Goal: Complete application form

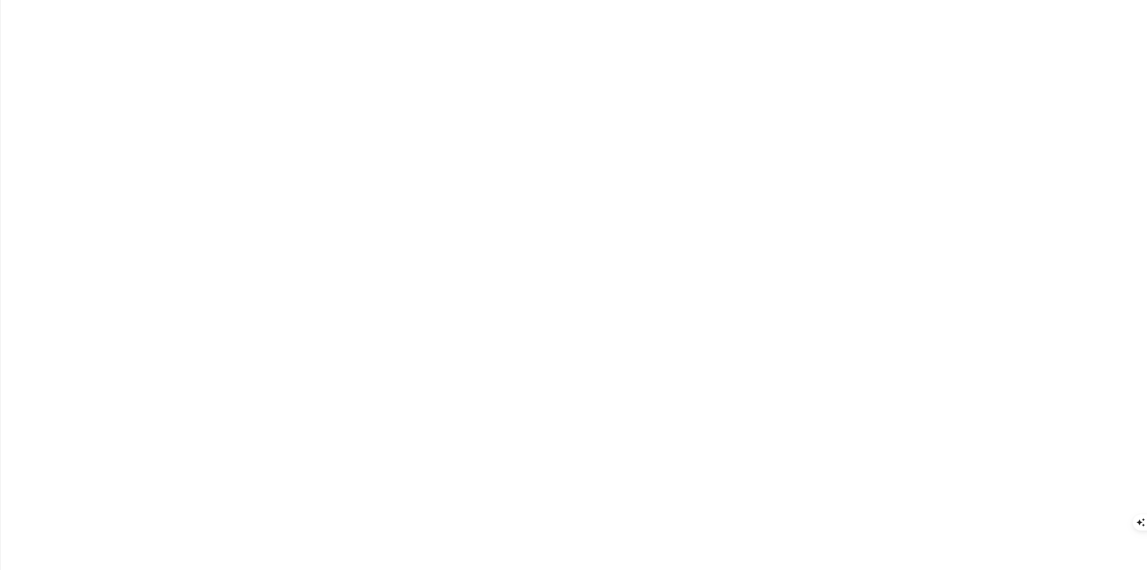
type input "Zephren"
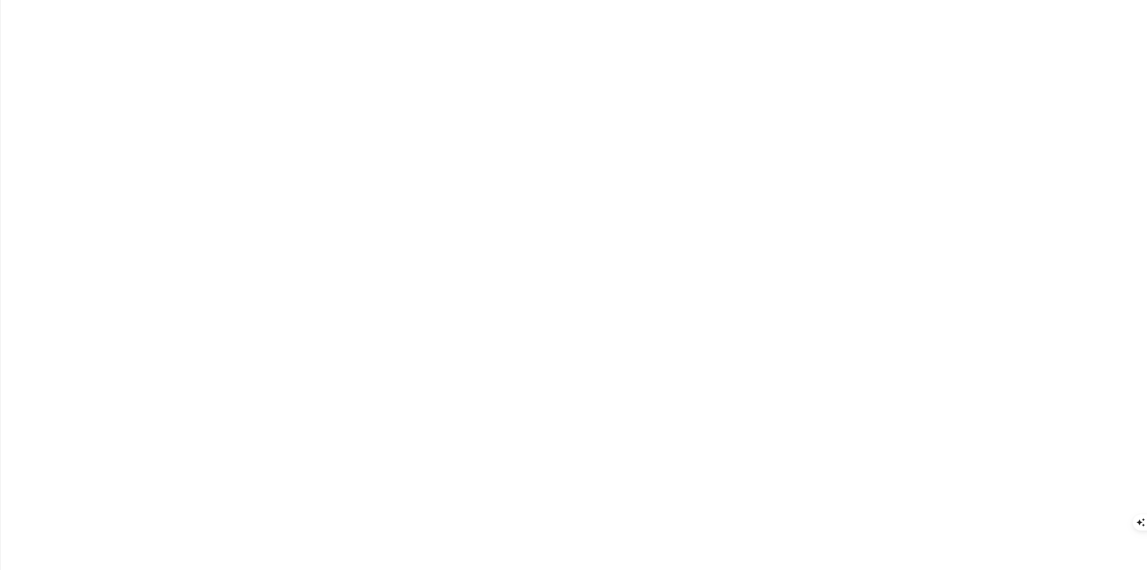
type input "F"
type input "Co-Founder"
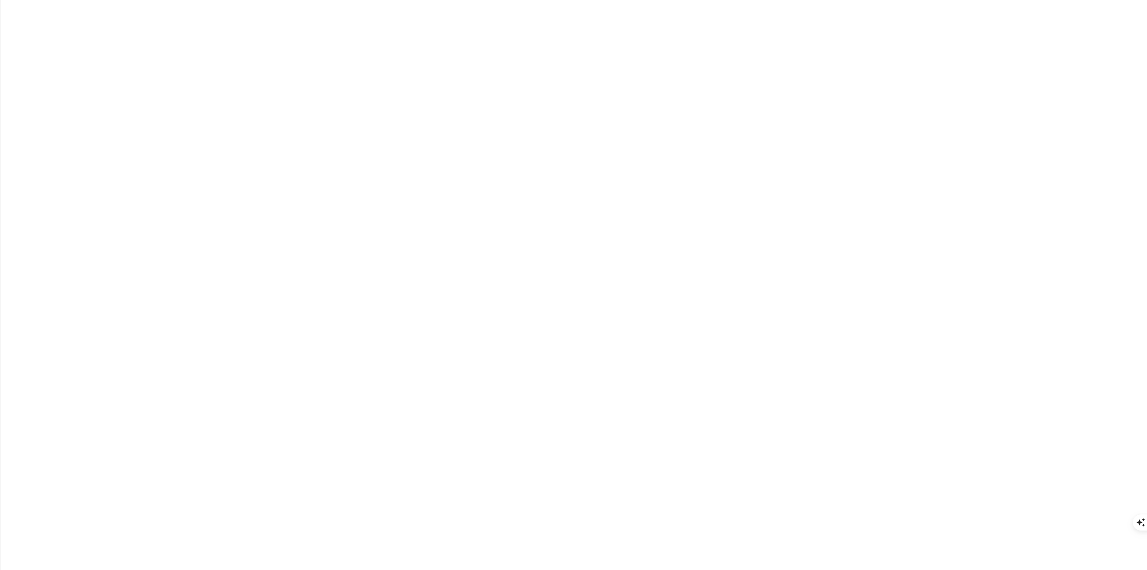
type input "CommandBot"
type input "Azreal"
